Goal: Information Seeking & Learning: Understand process/instructions

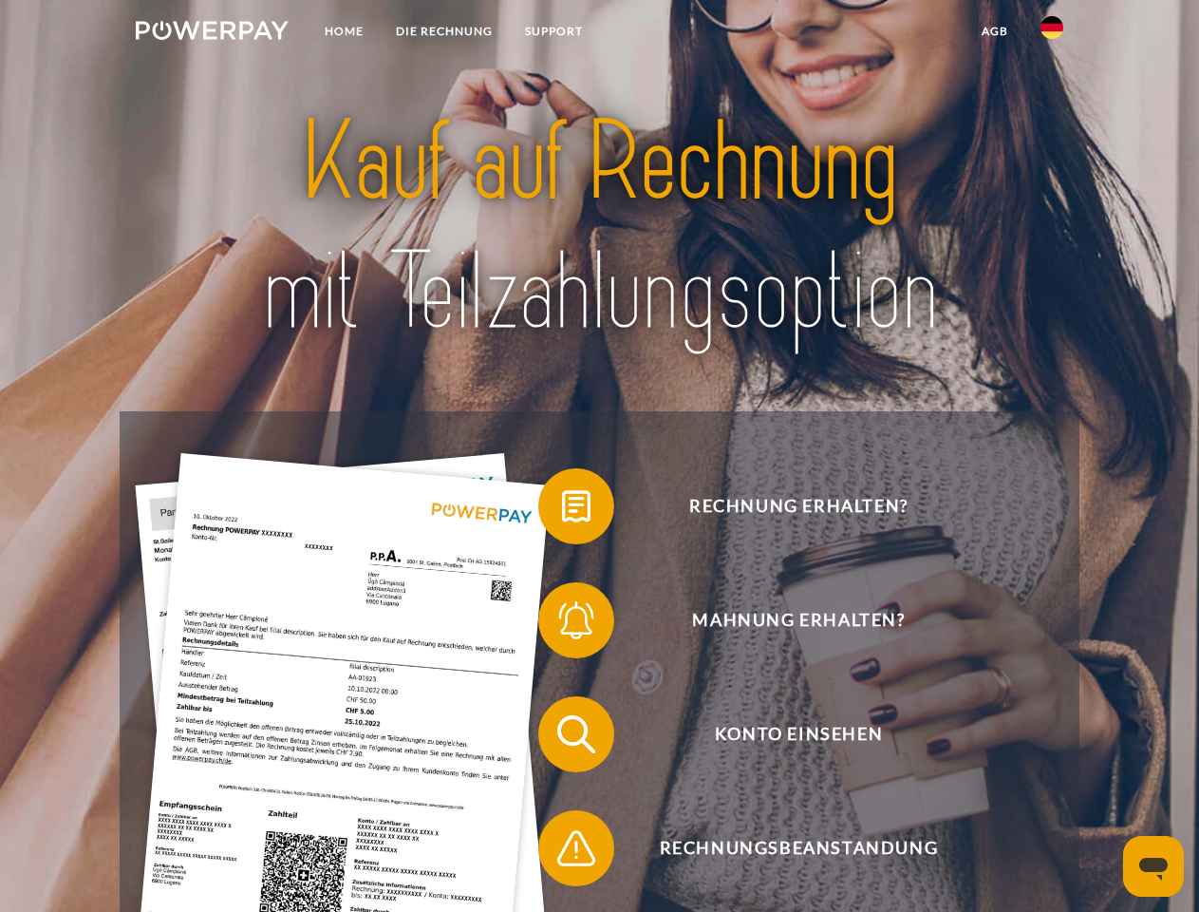
click at [212, 33] on img at bounding box center [212, 30] width 153 height 19
click at [1052, 33] on img at bounding box center [1052, 27] width 23 height 23
click at [994, 31] on link "agb" at bounding box center [995, 31] width 59 height 34
click at [562, 510] on span at bounding box center [547, 506] width 95 height 95
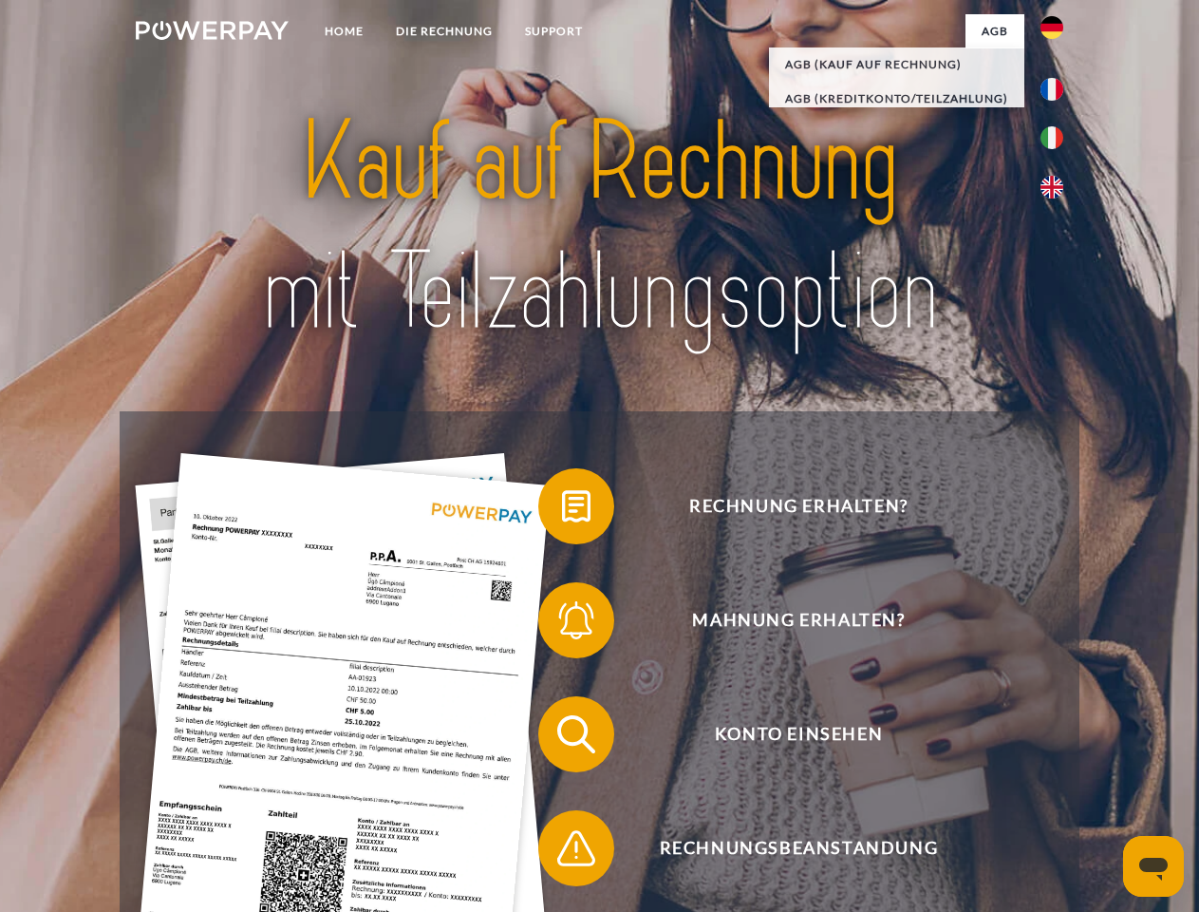
click at [562, 624] on span at bounding box center [547, 620] width 95 height 95
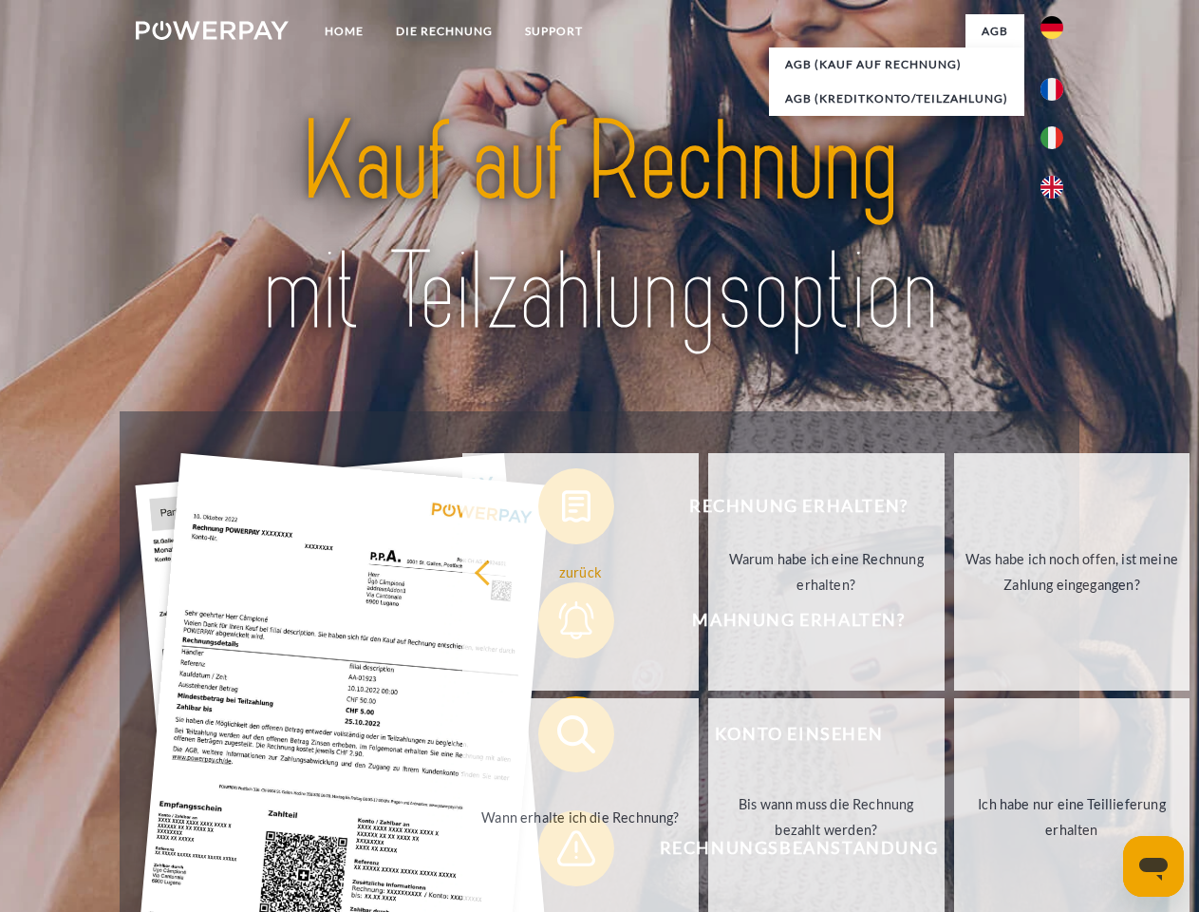
click at [708, 738] on link "Bis wann muss die Rechnung bezahlt werden?" at bounding box center [826, 816] width 236 height 237
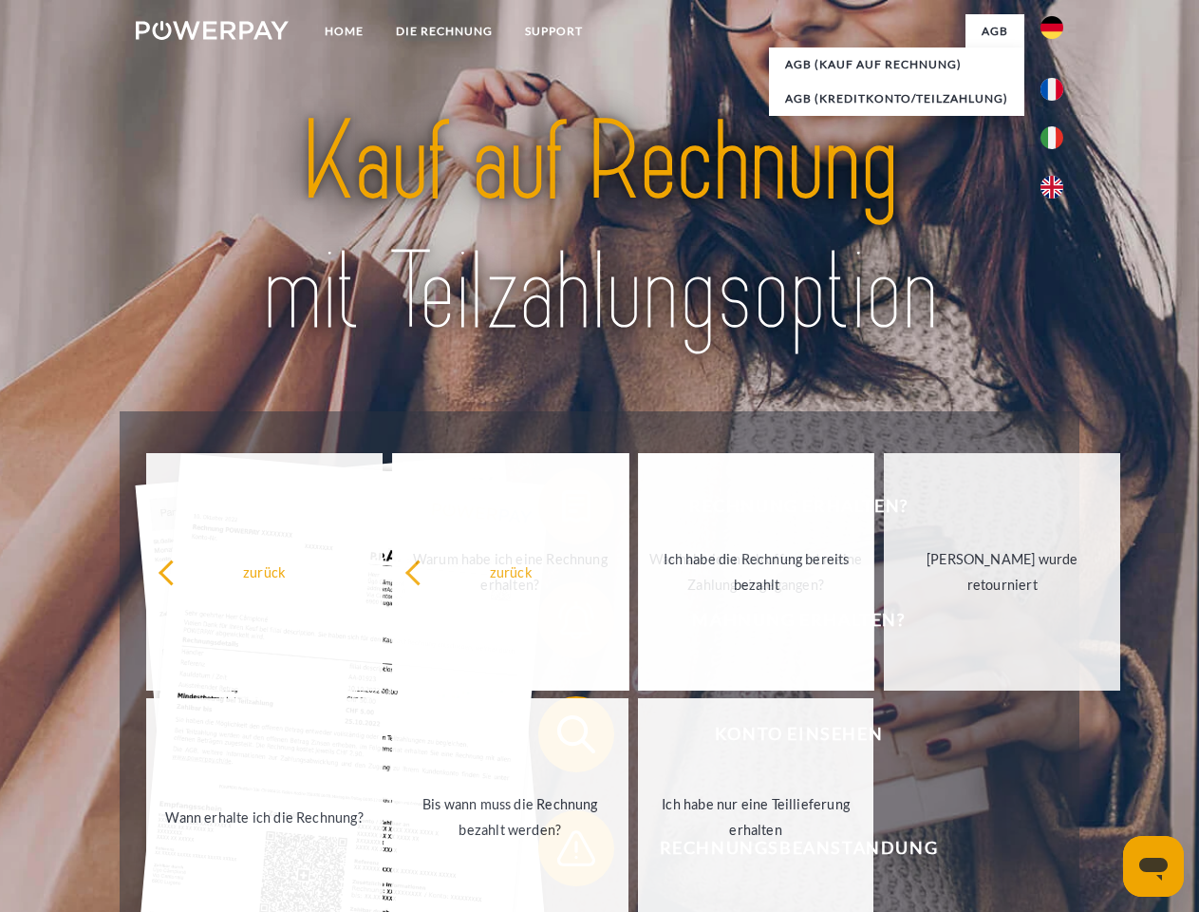
click at [562, 852] on span at bounding box center [547, 847] width 95 height 95
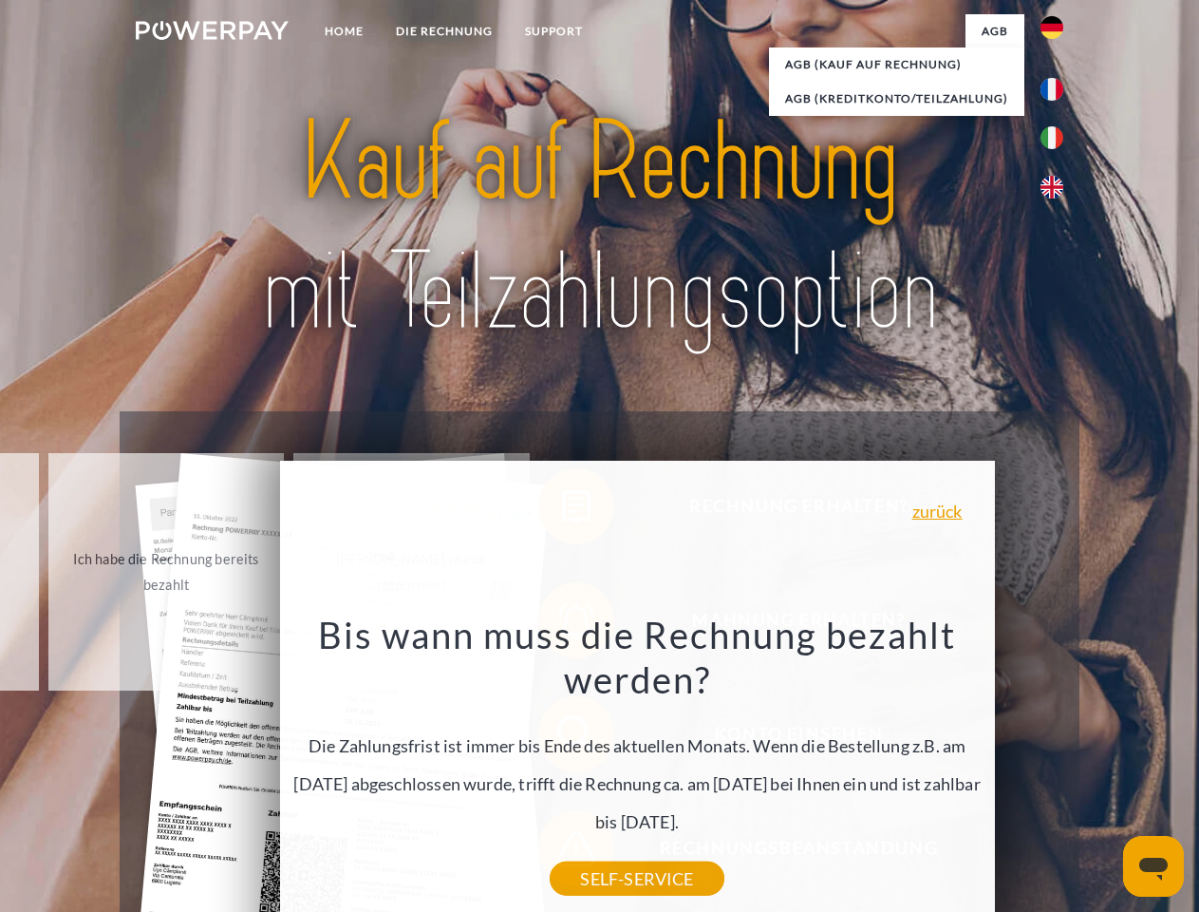
click at [1154, 866] on icon "Messaging-Fenster öffnen" at bounding box center [1153, 868] width 28 height 23
